Goal: Information Seeking & Learning: Learn about a topic

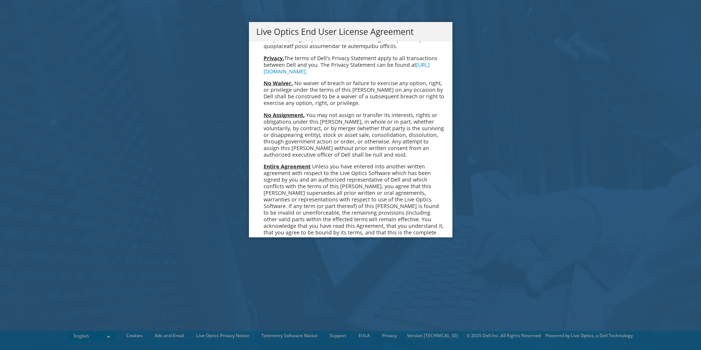
scroll to position [2771, 0]
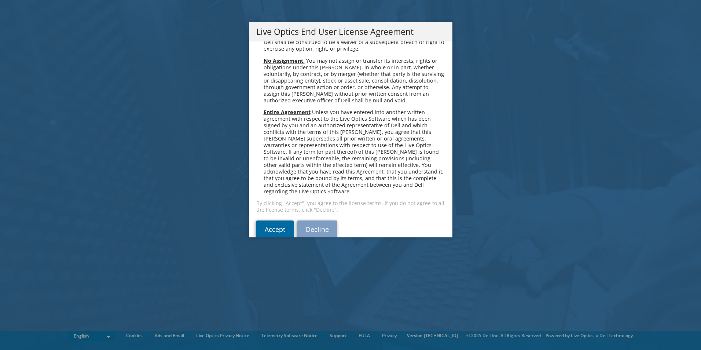
click at [274, 220] on link "Accept" at bounding box center [274, 229] width 37 height 18
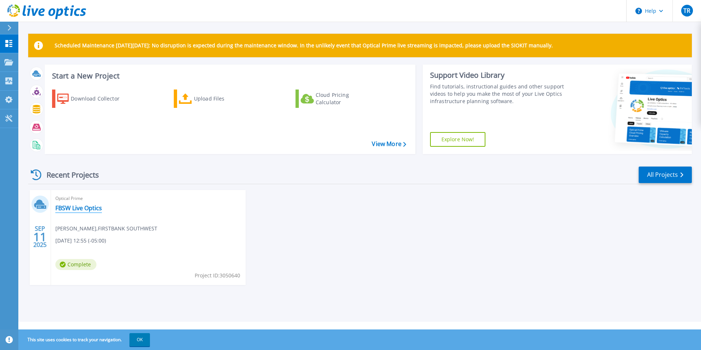
click at [84, 210] on link "FBSW Live Optics" at bounding box center [78, 207] width 47 height 7
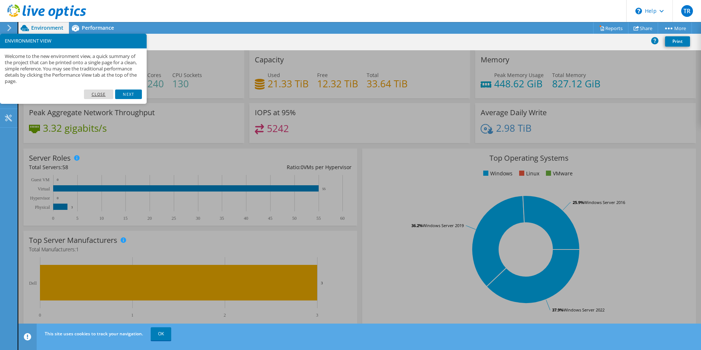
click at [93, 93] on link "Close" at bounding box center [99, 94] width 30 height 10
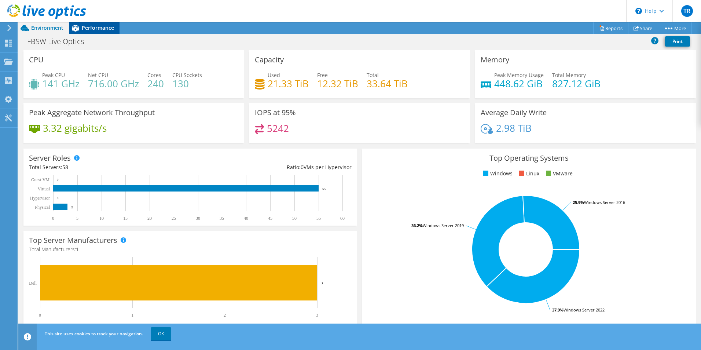
click at [97, 27] on span "Performance" at bounding box center [98, 27] width 32 height 7
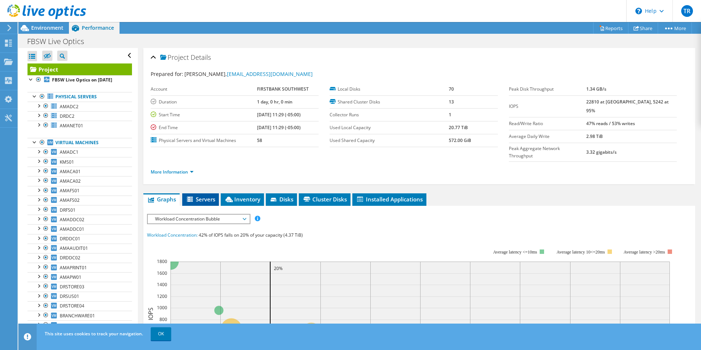
click at [200, 195] on span "Servers" at bounding box center [200, 198] width 29 height 7
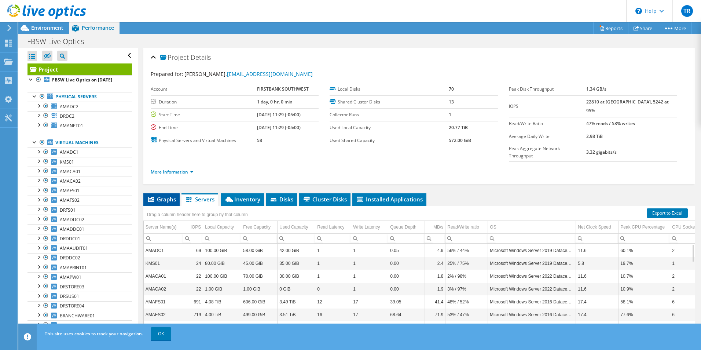
click at [164, 195] on span "Graphs" at bounding box center [161, 198] width 29 height 7
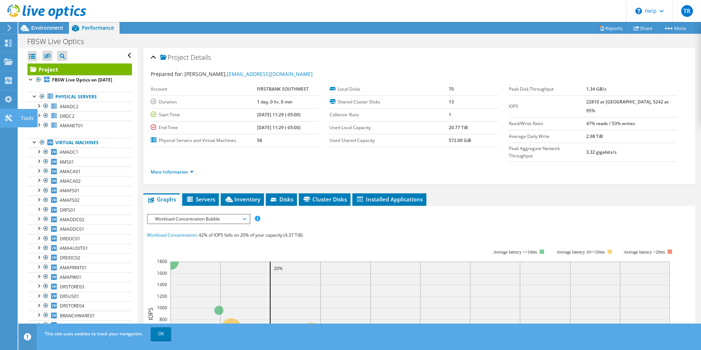
click at [6, 114] on use at bounding box center [8, 117] width 7 height 7
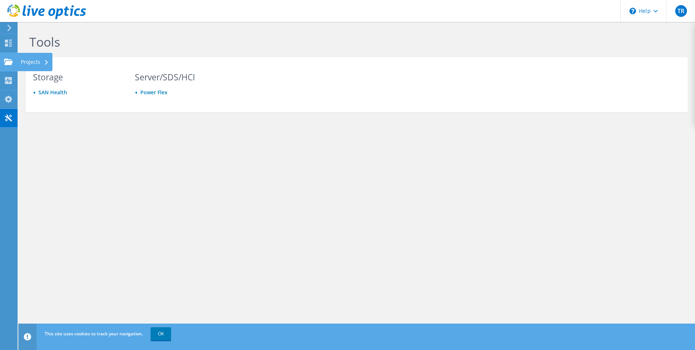
click at [9, 62] on use at bounding box center [8, 61] width 9 height 6
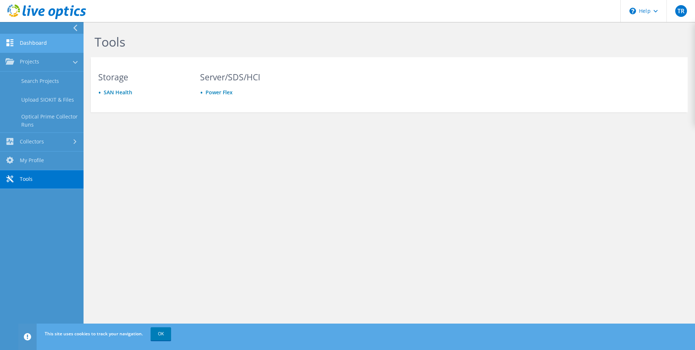
click at [27, 44] on link "Dashboard" at bounding box center [42, 43] width 84 height 19
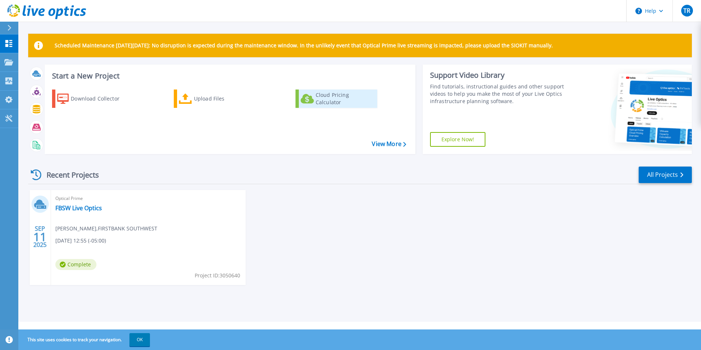
click at [333, 103] on div "Cloud Pricing Calculator" at bounding box center [345, 98] width 59 height 15
click at [90, 208] on link "FBSW Live Optics" at bounding box center [78, 207] width 47 height 7
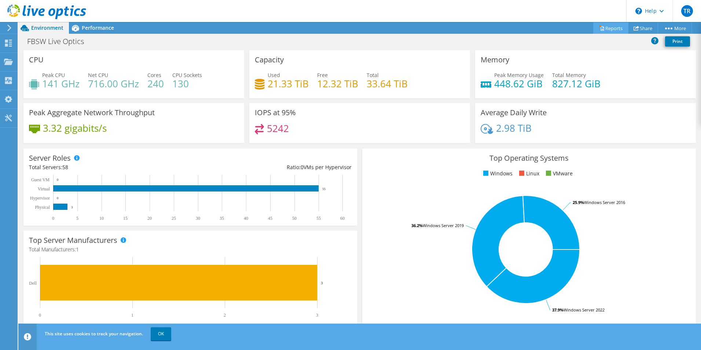
click at [604, 29] on link "Reports" at bounding box center [610, 27] width 35 height 11
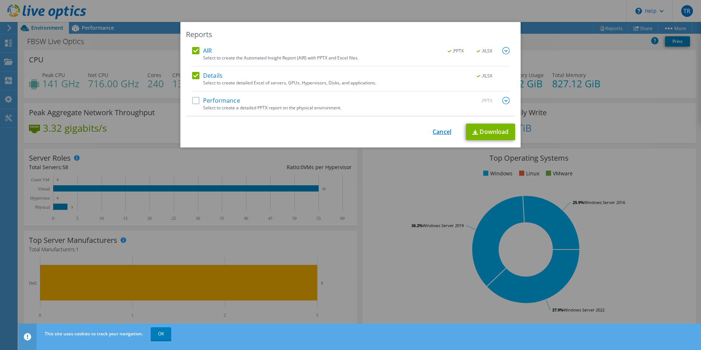
click at [433, 130] on link "Cancel" at bounding box center [441, 131] width 19 height 7
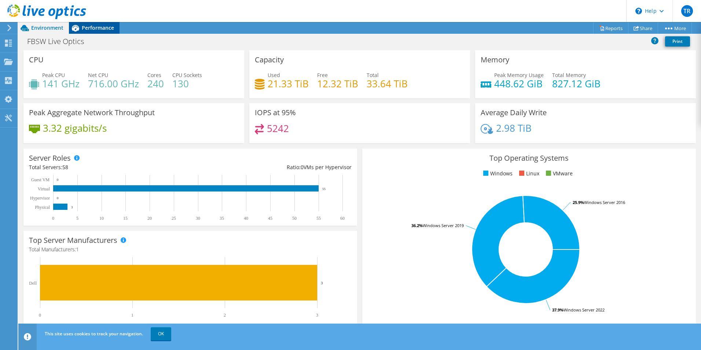
click at [85, 27] on span "Performance" at bounding box center [98, 27] width 32 height 7
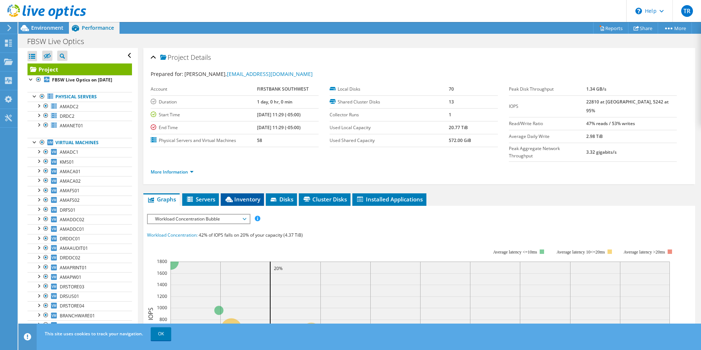
click at [249, 193] on li "Inventory" at bounding box center [242, 199] width 43 height 12
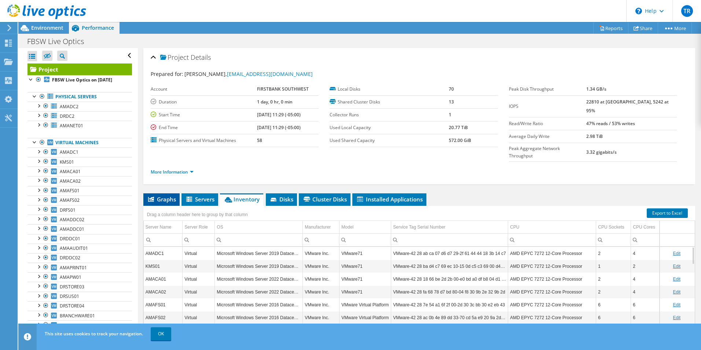
click at [170, 195] on span "Graphs" at bounding box center [161, 198] width 29 height 7
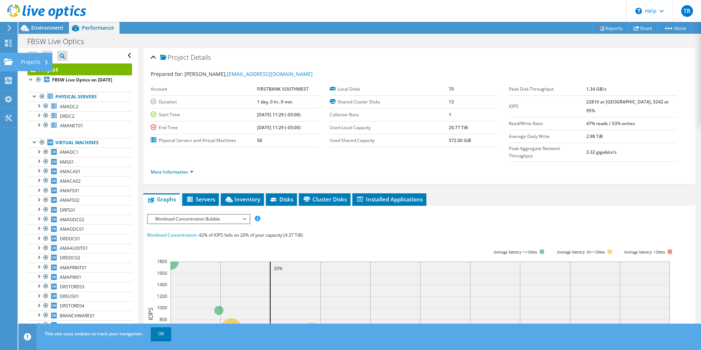
click at [36, 61] on div "Projects" at bounding box center [34, 62] width 35 height 18
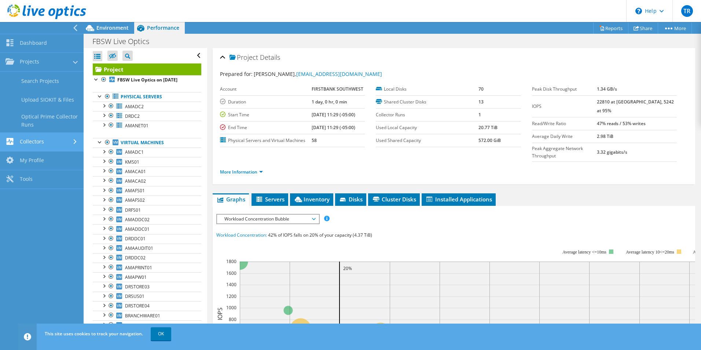
click at [59, 148] on link "Collectors" at bounding box center [42, 142] width 84 height 19
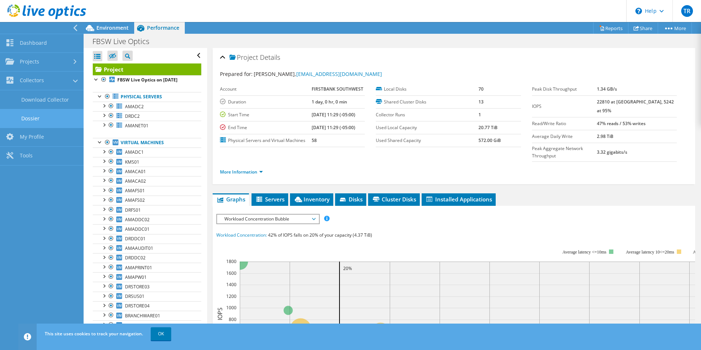
click at [56, 115] on link "Dossier" at bounding box center [42, 118] width 84 height 19
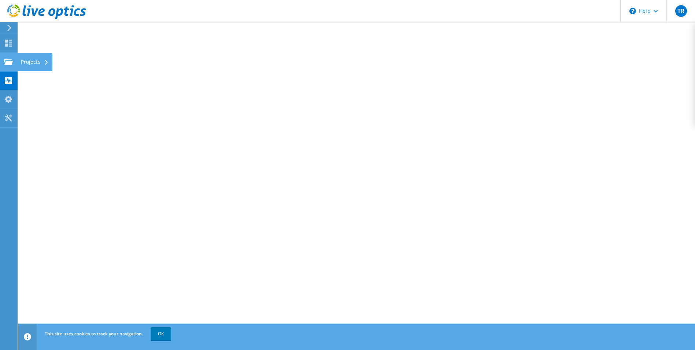
click at [10, 63] on use at bounding box center [8, 61] width 9 height 6
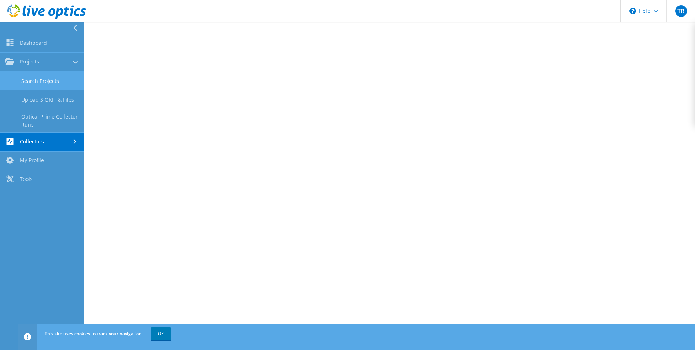
click at [48, 81] on link "Search Projects" at bounding box center [42, 80] width 84 height 19
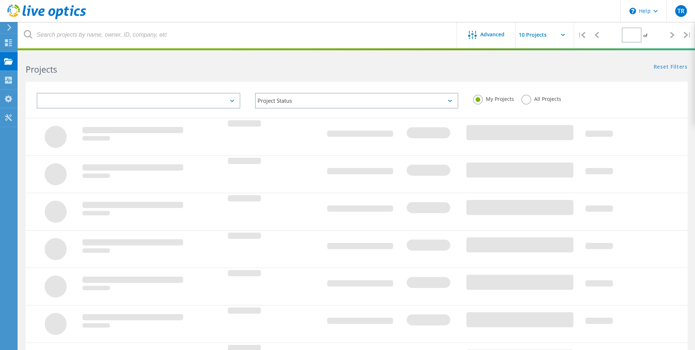
type input "1"
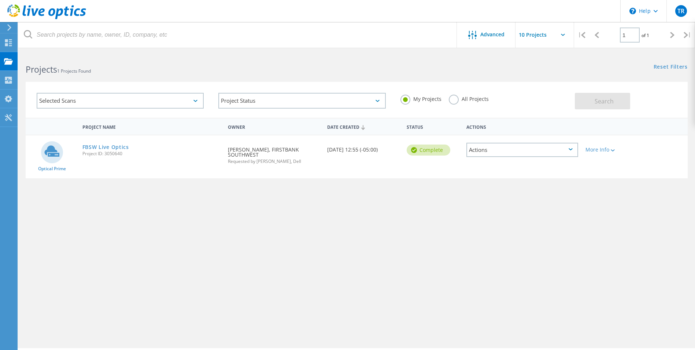
click at [602, 154] on div "More Info" at bounding box center [608, 147] width 53 height 24
click at [607, 149] on div "More Info" at bounding box center [609, 149] width 46 height 5
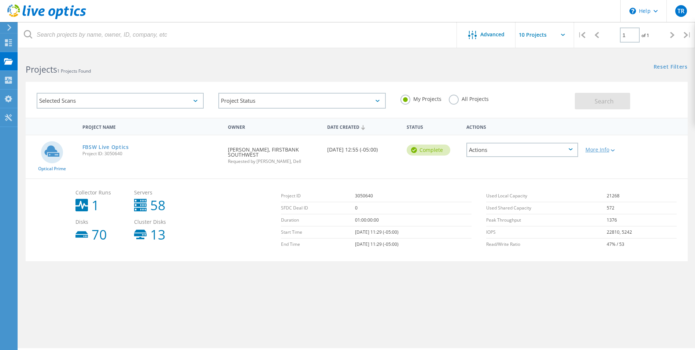
click at [607, 149] on div "More Info" at bounding box center [609, 149] width 46 height 5
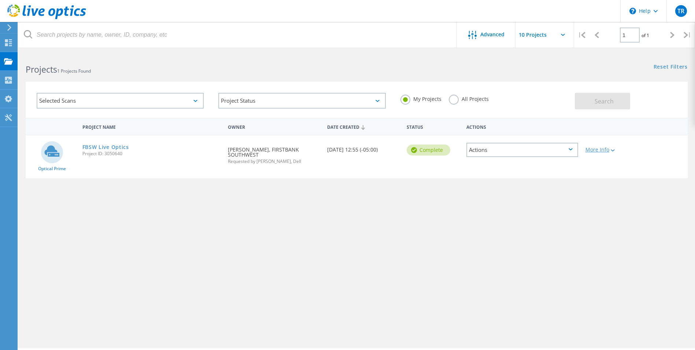
click at [607, 149] on div "More Info" at bounding box center [609, 149] width 46 height 5
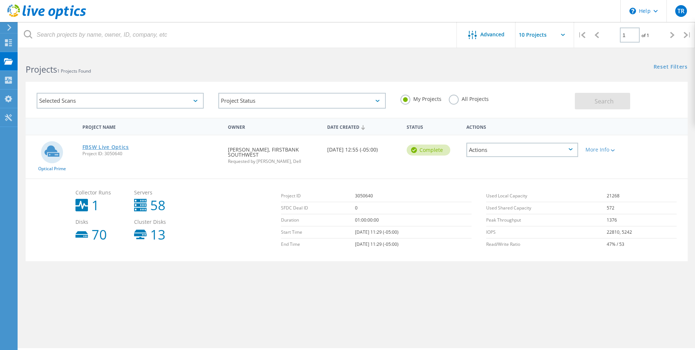
click at [121, 147] on link "FBSW Live Optics" at bounding box center [105, 146] width 47 height 5
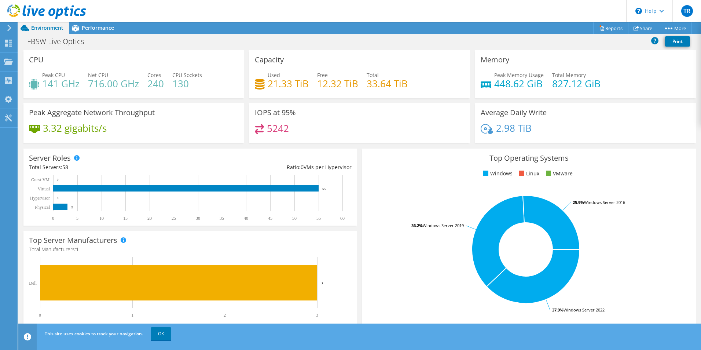
scroll to position [147, 0]
click at [92, 31] on span "Performance" at bounding box center [98, 27] width 32 height 7
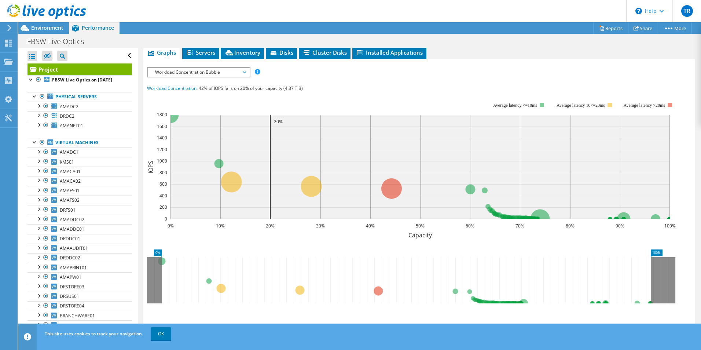
click at [192, 68] on span "Workload Concentration Bubble" at bounding box center [198, 72] width 94 height 9
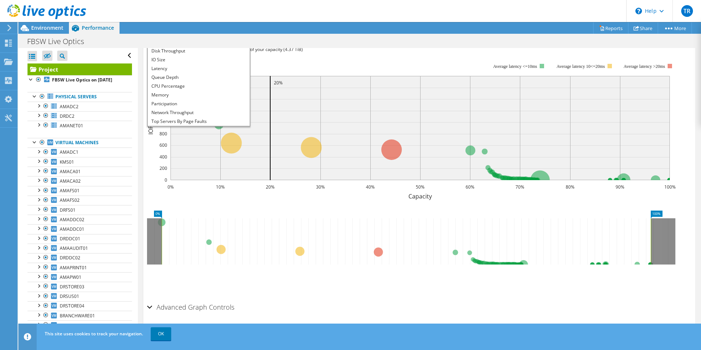
scroll to position [0, 0]
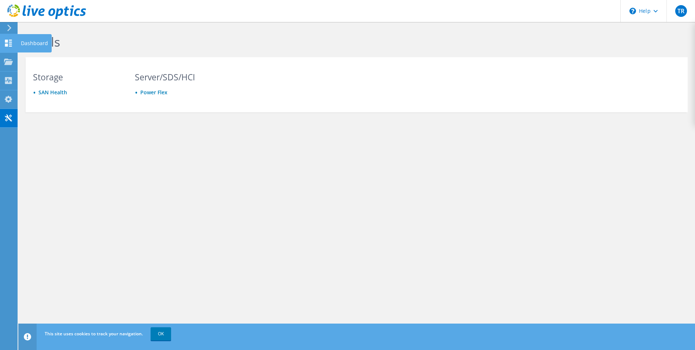
click at [29, 43] on div "Dashboard" at bounding box center [34, 43] width 34 height 18
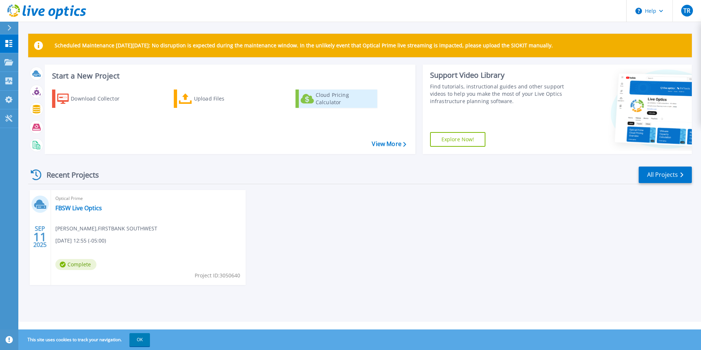
click at [329, 96] on div "Cloud Pricing Calculator" at bounding box center [345, 98] width 59 height 15
